Goal: Find specific page/section: Find specific page/section

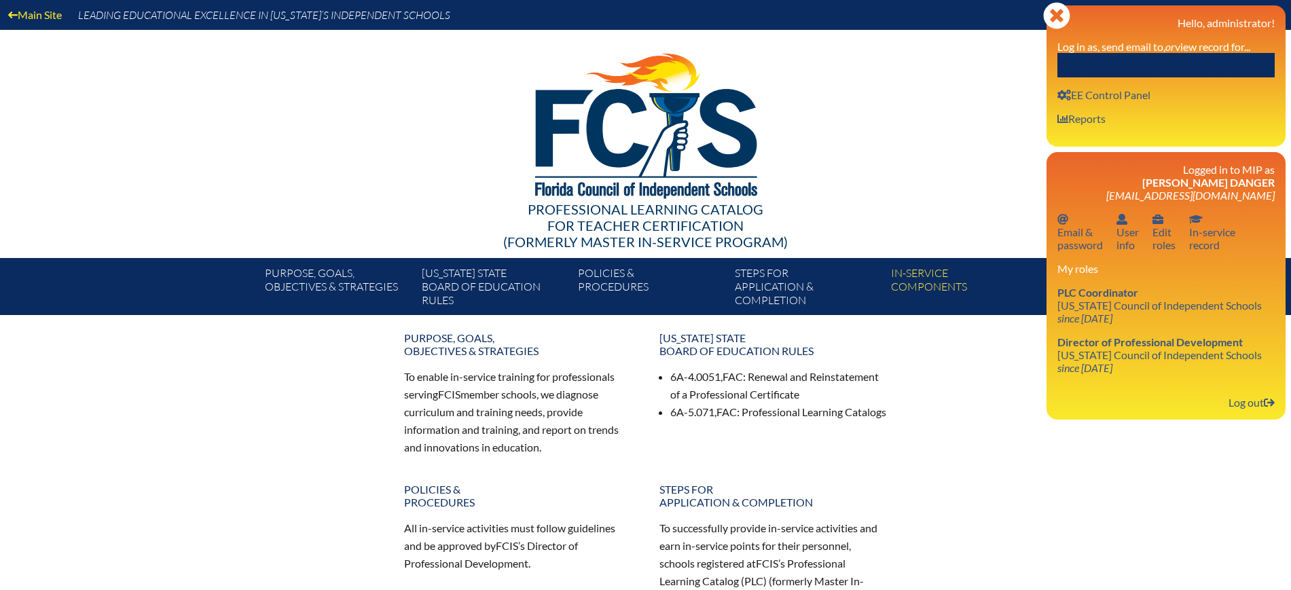
click at [1208, 60] on input "text" at bounding box center [1165, 65] width 217 height 24
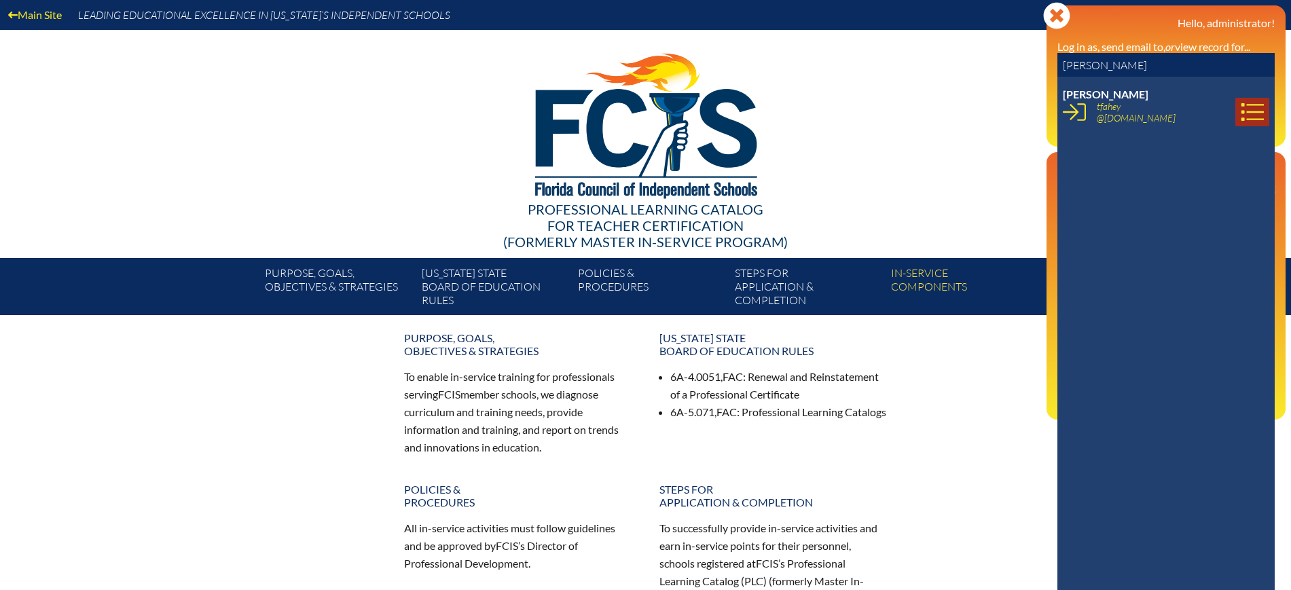
type input "Tonia Fahey"
click at [1235, 114] on link at bounding box center [1252, 112] width 34 height 29
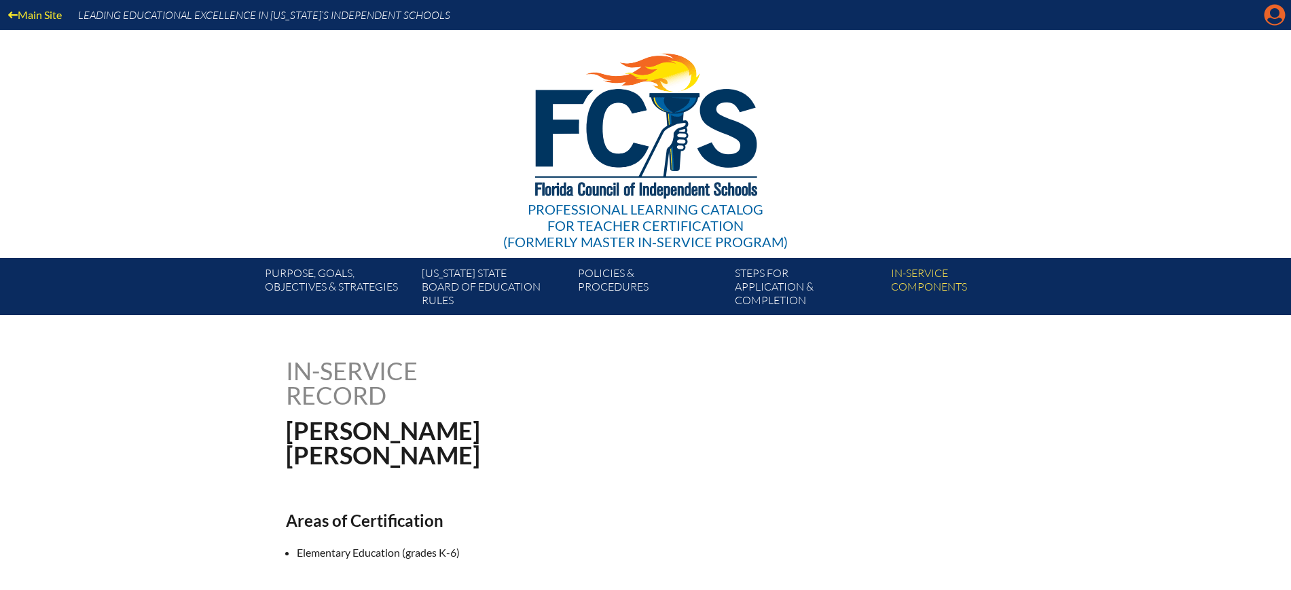
drag, startPoint x: 1268, startPoint y: 12, endPoint x: 1241, endPoint y: 48, distance: 45.1
click at [1268, 12] on icon at bounding box center [1275, 15] width 21 height 21
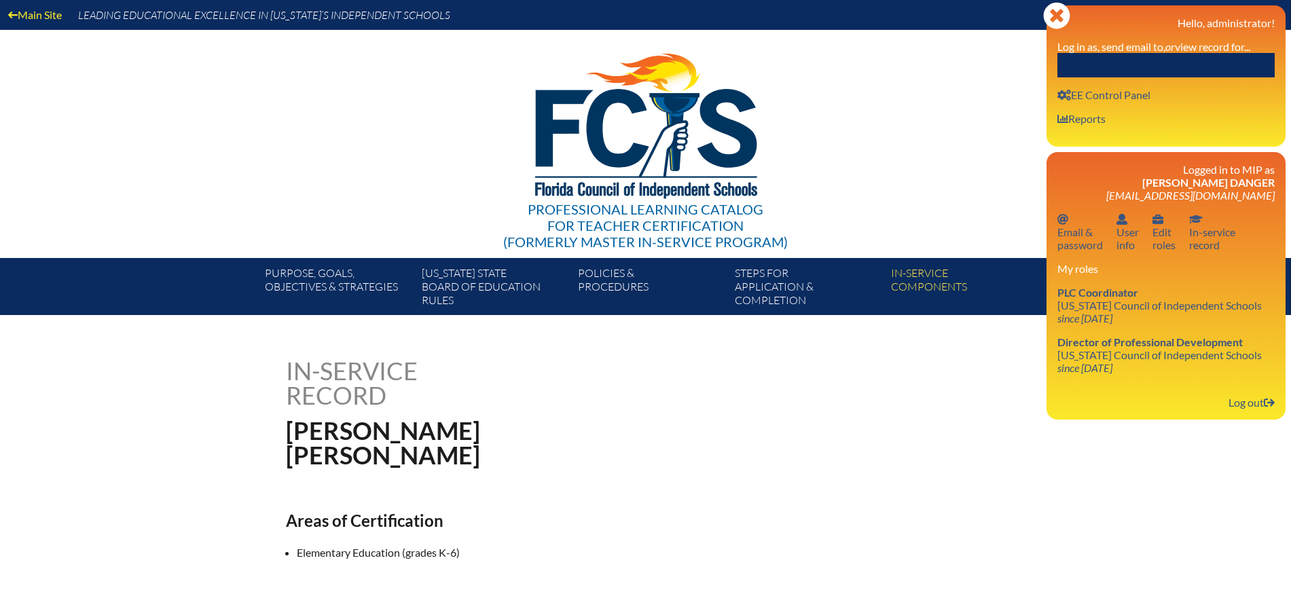
click at [1207, 70] on input "text" at bounding box center [1165, 65] width 217 height 24
paste input "Andrea Michelle Cook"
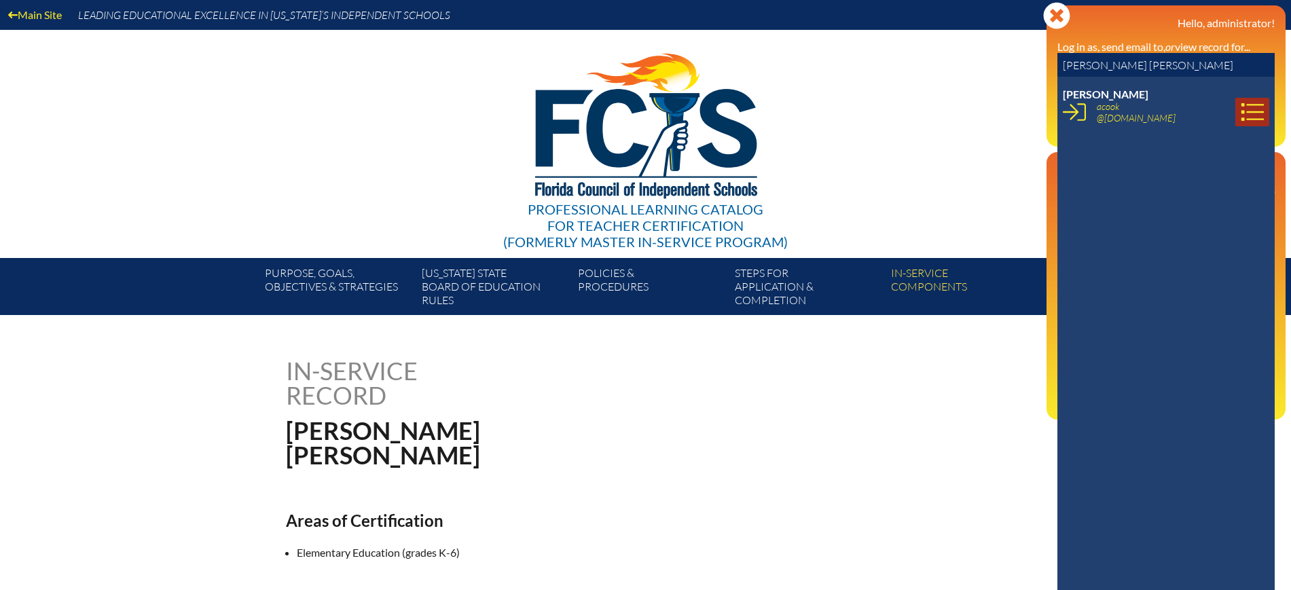
type input "Andrea Michelle Cook"
click at [1242, 120] on icon at bounding box center [1252, 112] width 22 height 18
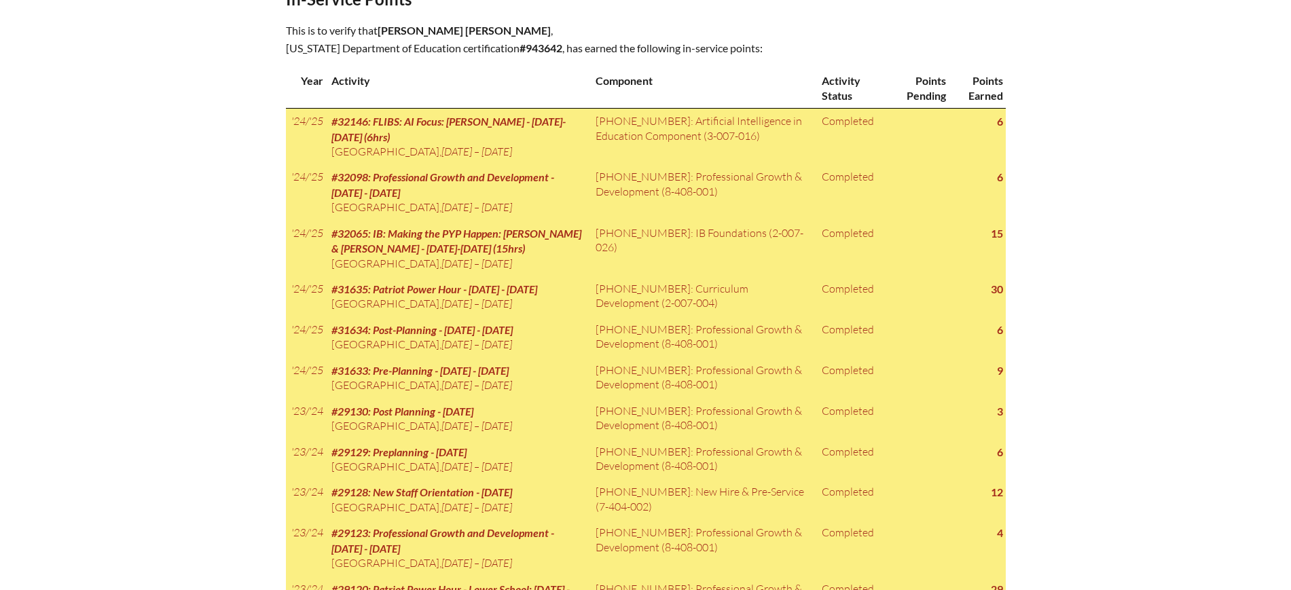
scroll to position [600, 0]
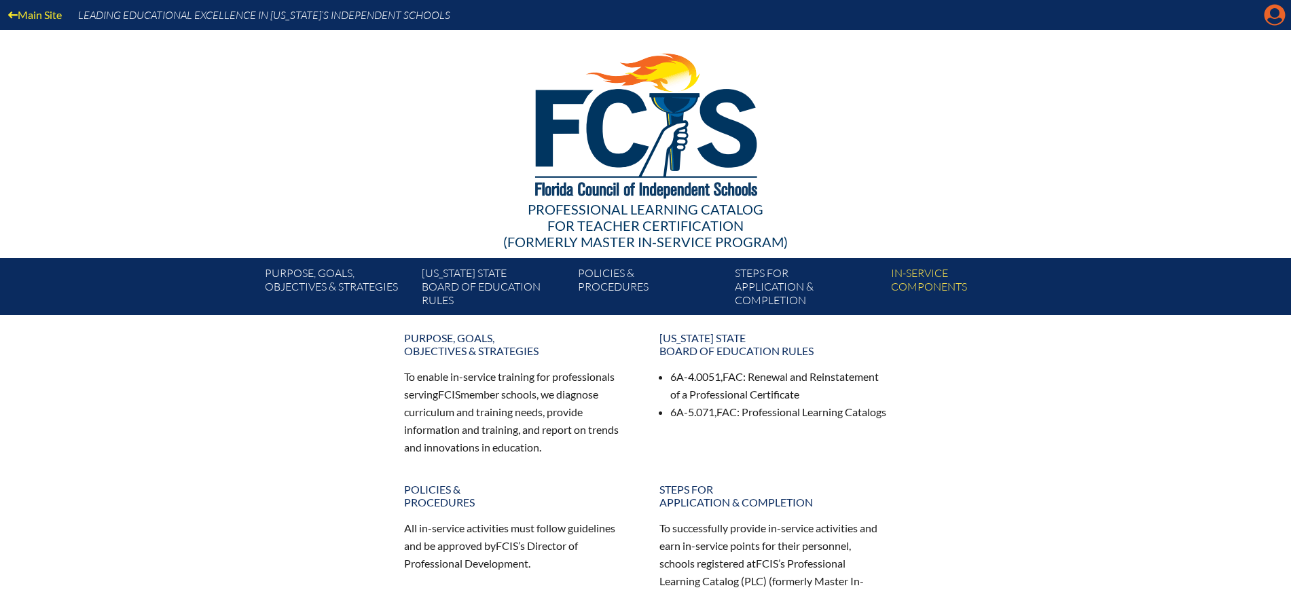
click at [1274, 18] on icon at bounding box center [1275, 15] width 21 height 21
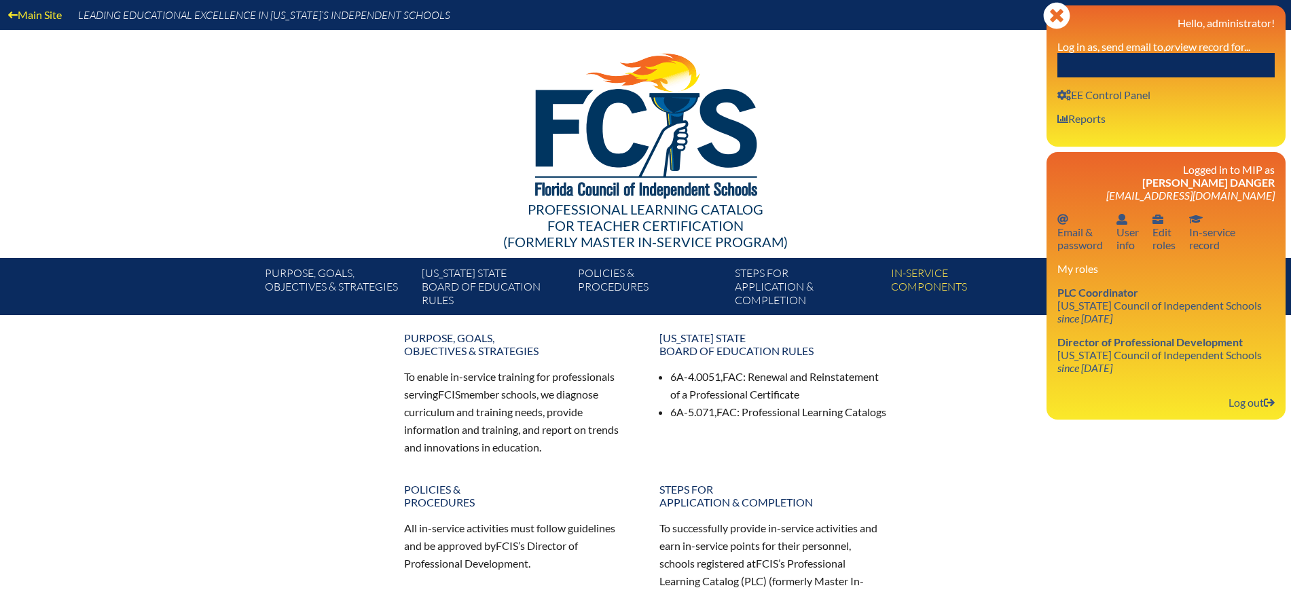
click at [1218, 58] on input "text" at bounding box center [1165, 65] width 217 height 24
paste input "[PERSON_NAME] [PERSON_NAME]"
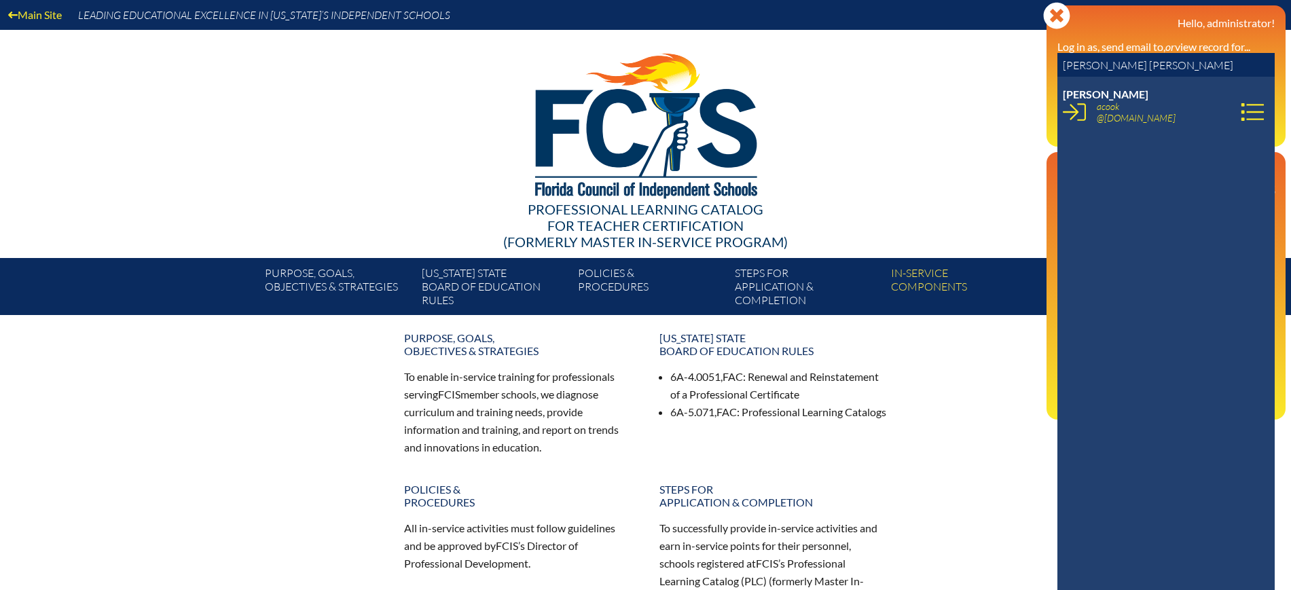
drag, startPoint x: 1143, startPoint y: 63, endPoint x: 1098, endPoint y: 67, distance: 45.7
click at [1098, 67] on input "[PERSON_NAME] [PERSON_NAME]" at bounding box center [1165, 65] width 217 height 24
type input "[PERSON_NAME]"
drag, startPoint x: 1235, startPoint y: 113, endPoint x: 1153, endPoint y: 77, distance: 89.7
click at [1241, 113] on icon at bounding box center [1252, 112] width 23 height 23
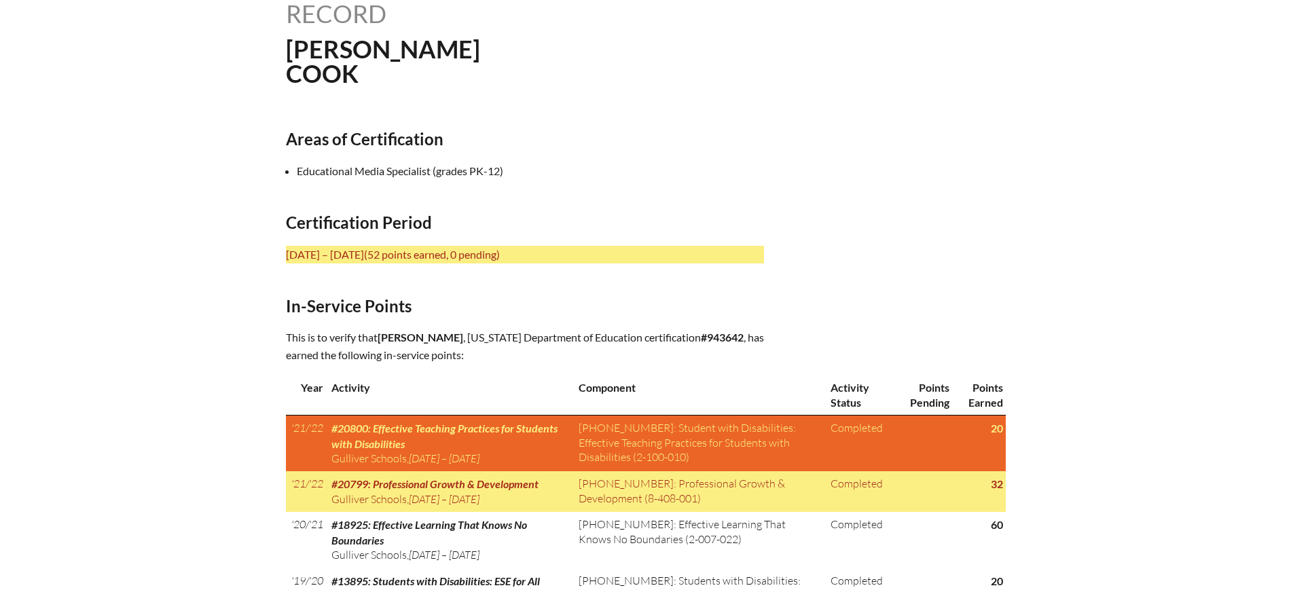
scroll to position [361, 0]
